Goal: Task Accomplishment & Management: Complete application form

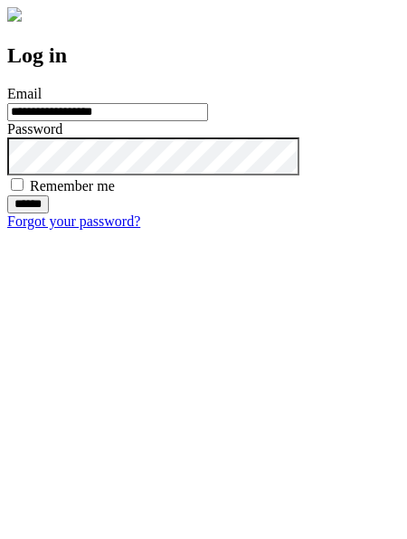
type input "**********"
click at [49, 213] on input "******" at bounding box center [28, 204] width 42 height 18
